Goal: Information Seeking & Learning: Learn about a topic

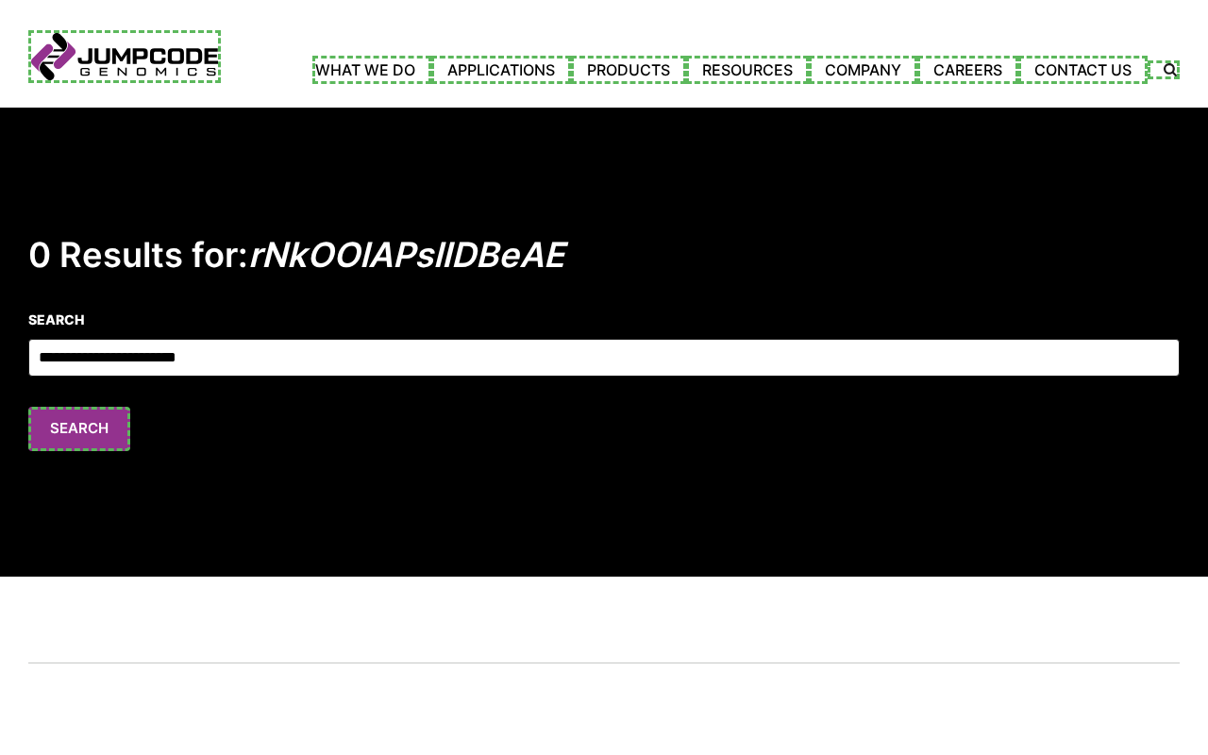
type input "**********"
click at [1086, 69] on link "Contact Us" at bounding box center [1082, 70] width 129 height 28
click at [974, 69] on link "Careers" at bounding box center [973, 70] width 101 height 28
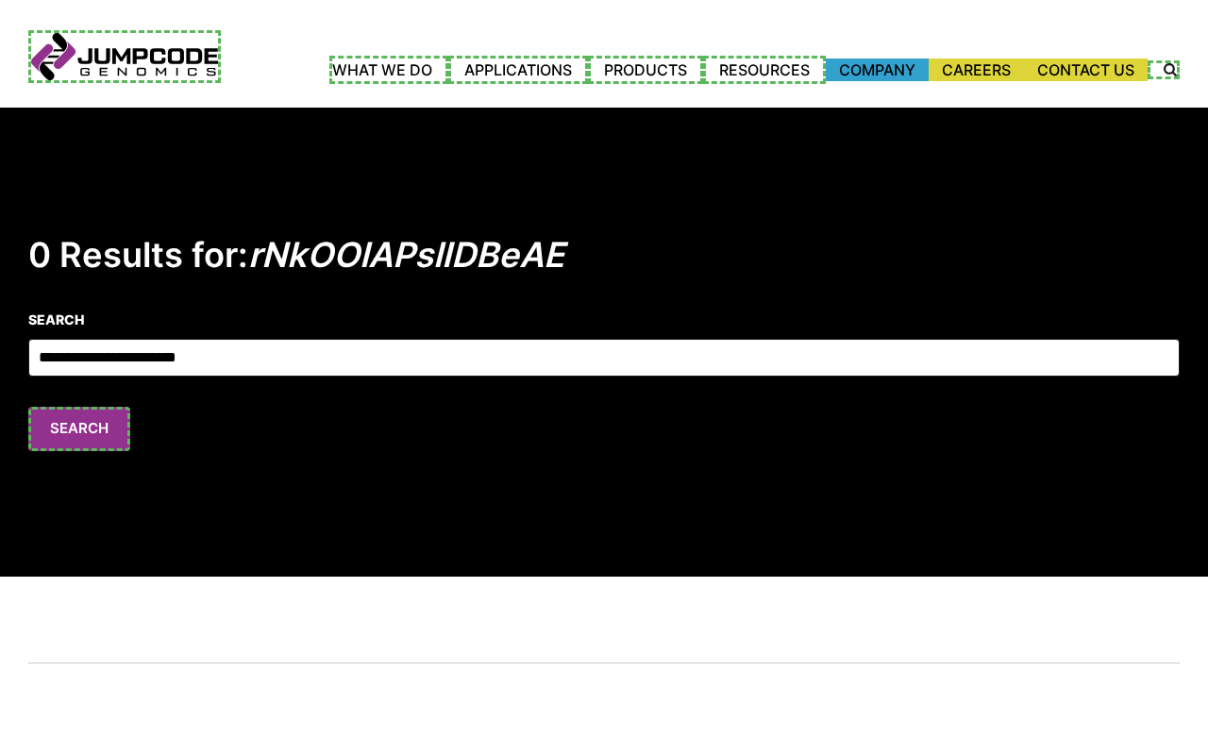
click at [874, 69] on link "Company" at bounding box center [877, 70] width 103 height 23
click at [0, 0] on link "Events" at bounding box center [0, 0] width 0 height 0
click at [0, 0] on link "ASHG 2022" at bounding box center [0, 0] width 0 height 0
click at [0, 0] on link "PAG 2023" at bounding box center [0, 0] width 0 height 0
click at [0, 0] on link "Partners" at bounding box center [0, 0] width 0 height 0
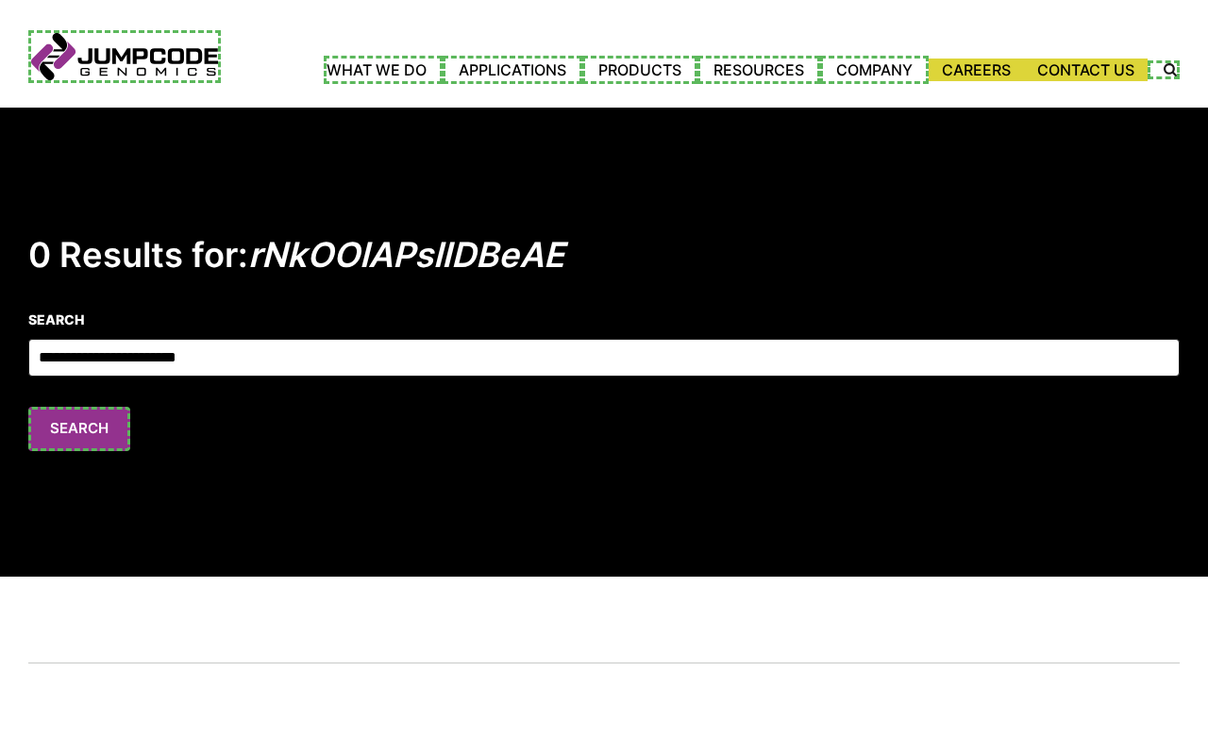
click at [0, 0] on link "News" at bounding box center [0, 0] width 0 height 0
click at [762, 69] on link "Resources" at bounding box center [764, 70] width 123 height 28
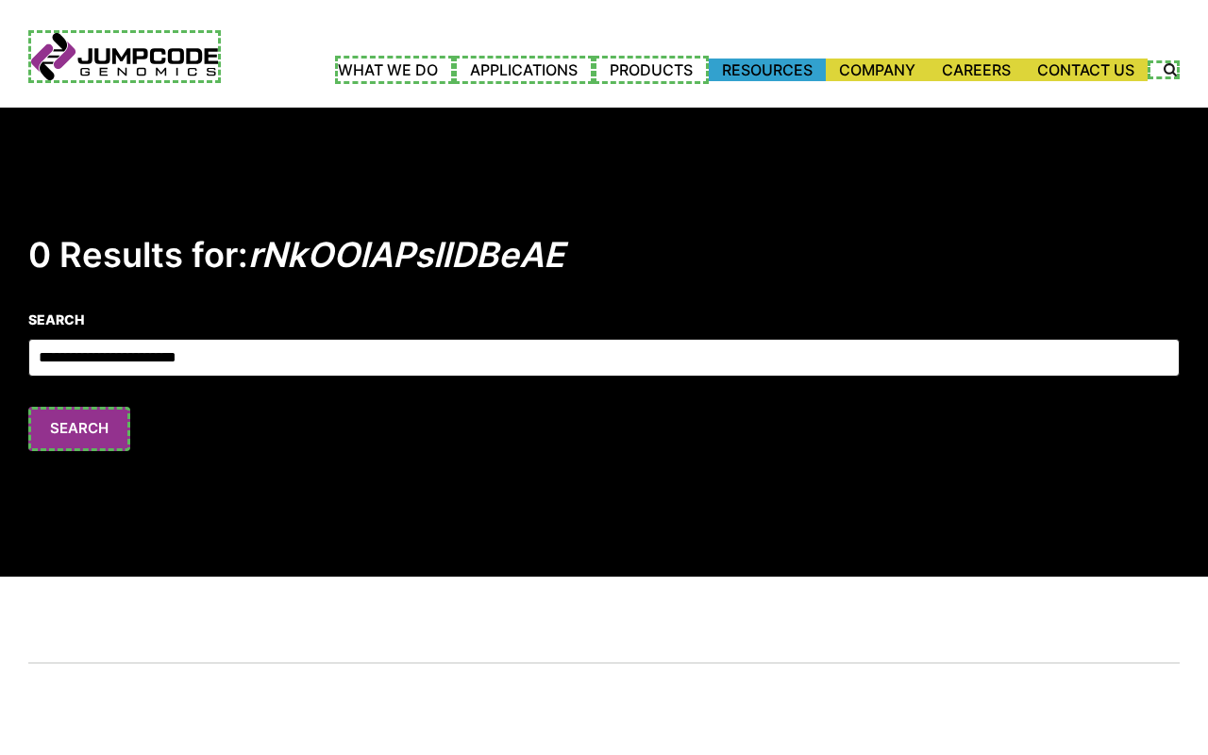
click at [646, 69] on link "Products" at bounding box center [651, 70] width 115 height 28
click at [522, 69] on link "Applications" at bounding box center [530, 70] width 140 height 28
click at [0, 0] on link "Agrigenomics" at bounding box center [0, 0] width 0 height 0
click at [0, 0] on link "Whole Transcriptome Profiling" at bounding box center [0, 0] width 0 height 0
click at [0, 0] on link "Microbiome" at bounding box center [0, 0] width 0 height 0
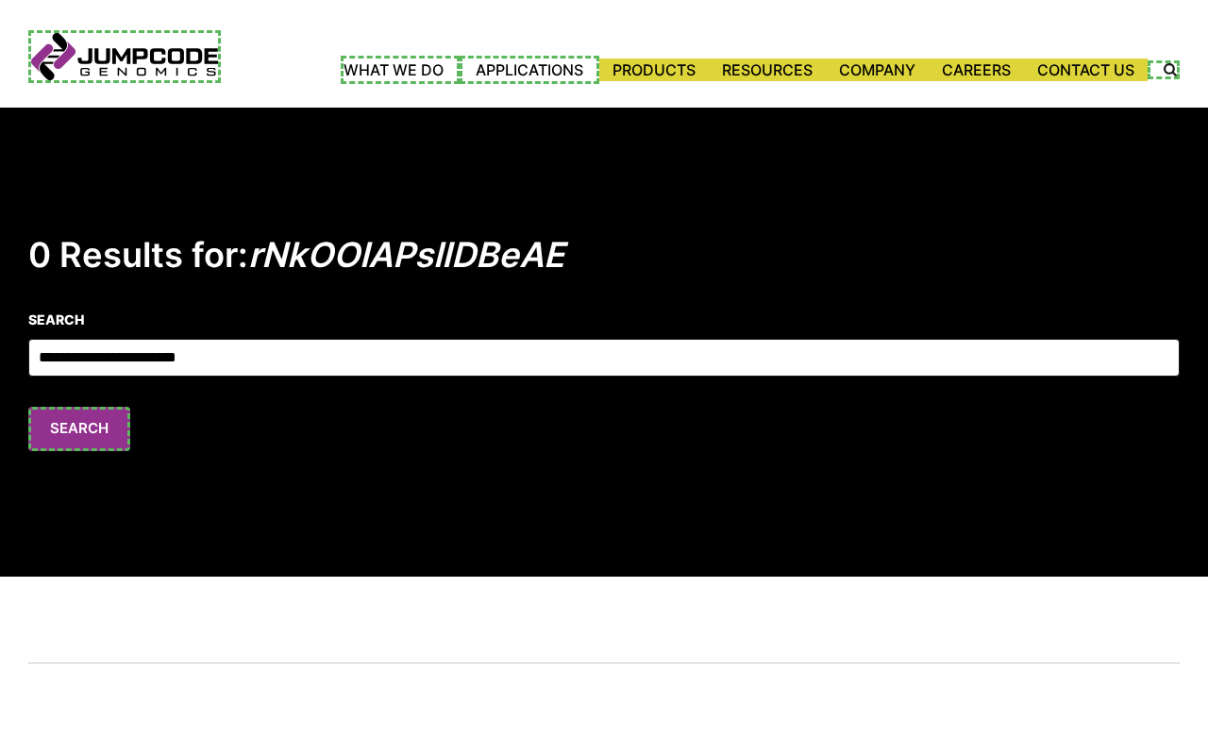
click at [0, 0] on link "Single Cell Sequencing" at bounding box center [0, 0] width 0 height 0
click at [398, 72] on link "What We Do" at bounding box center [405, 70] width 119 height 28
click at [1167, 72] on label "Search Icon" at bounding box center [1164, 69] width 32 height 19
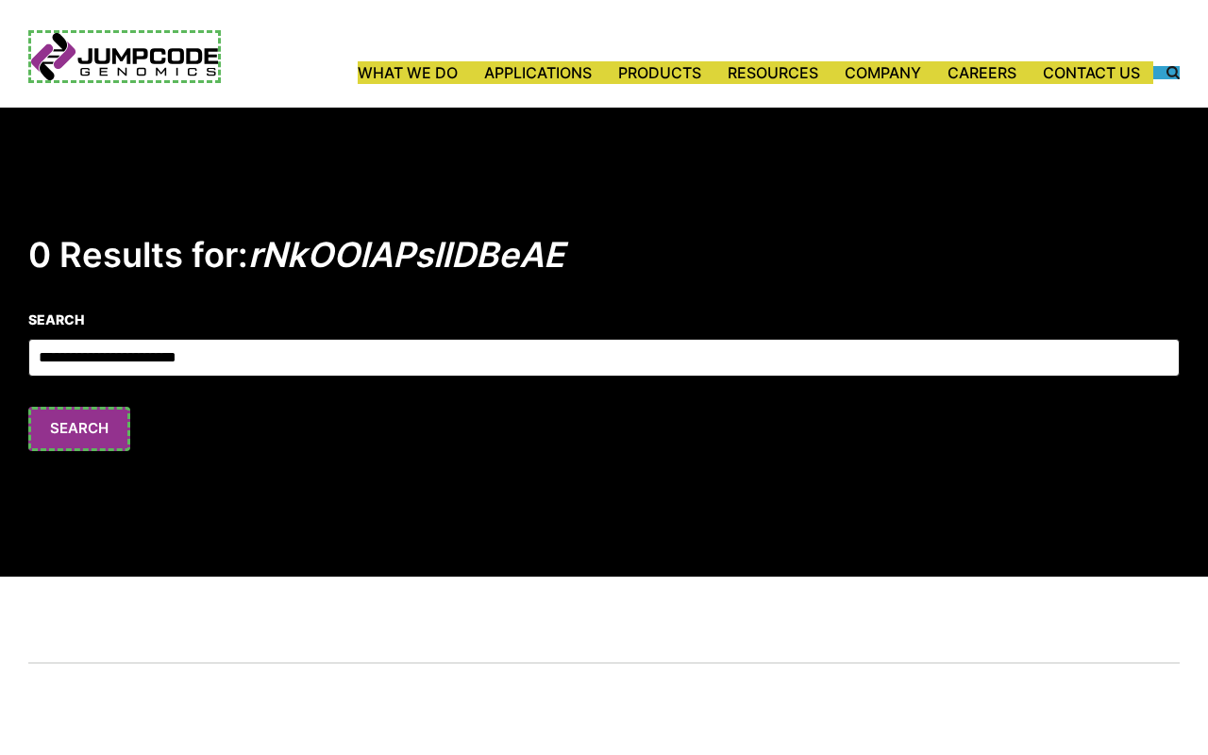
click at [76, 426] on button "Search" at bounding box center [79, 429] width 102 height 44
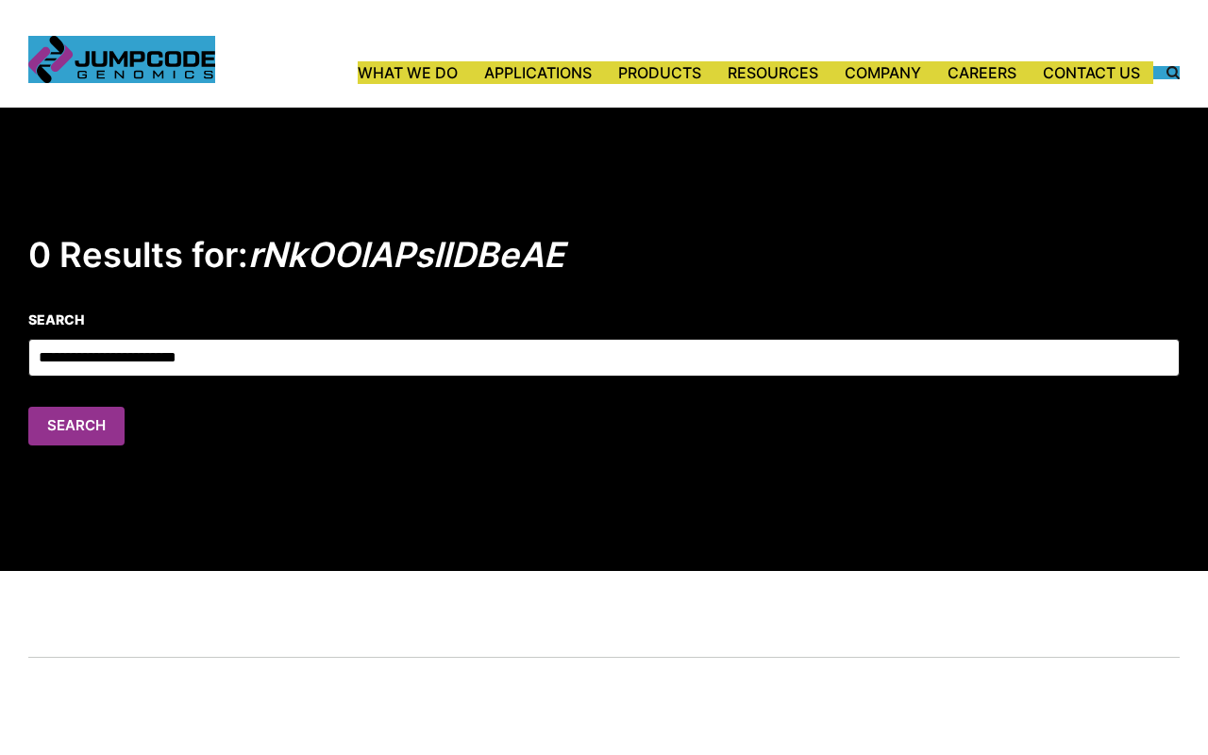
click at [122, 59] on link "Jumpcode Genomics" at bounding box center [121, 59] width 187 height 47
